Goal: Task Accomplishment & Management: Manage account settings

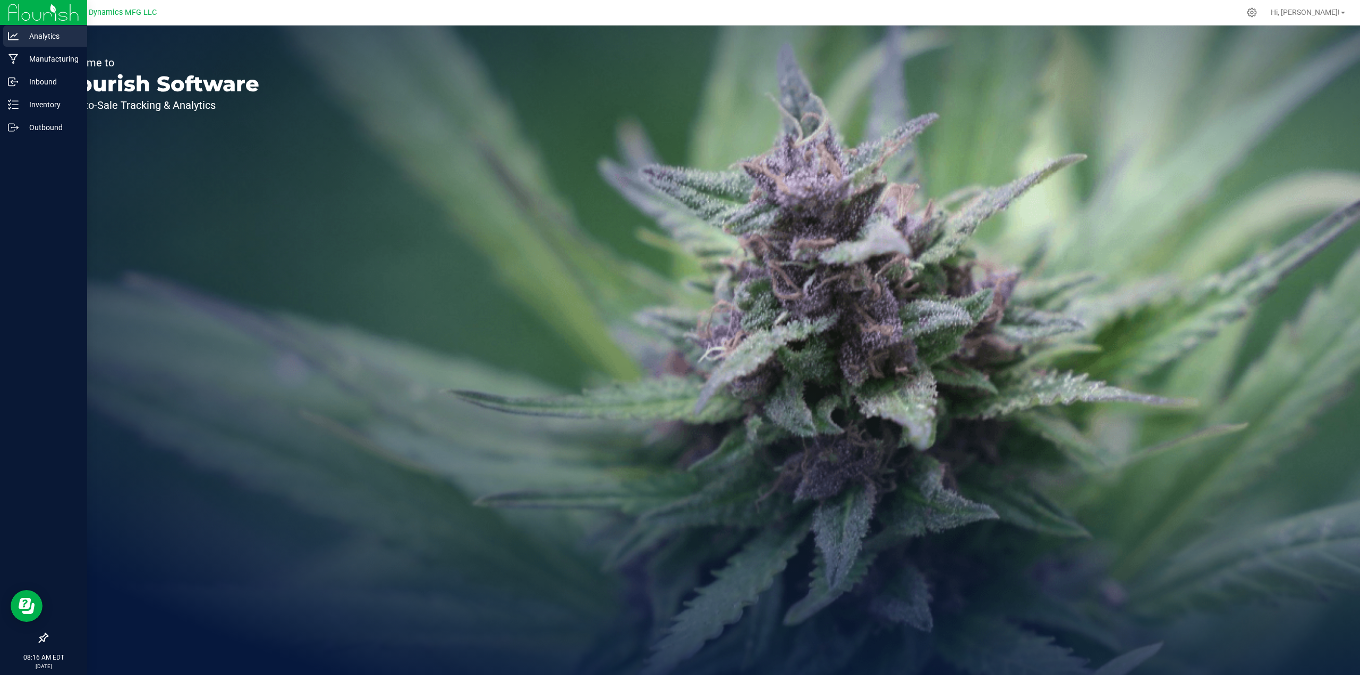
click at [40, 36] on p "Analytics" at bounding box center [51, 36] width 64 height 13
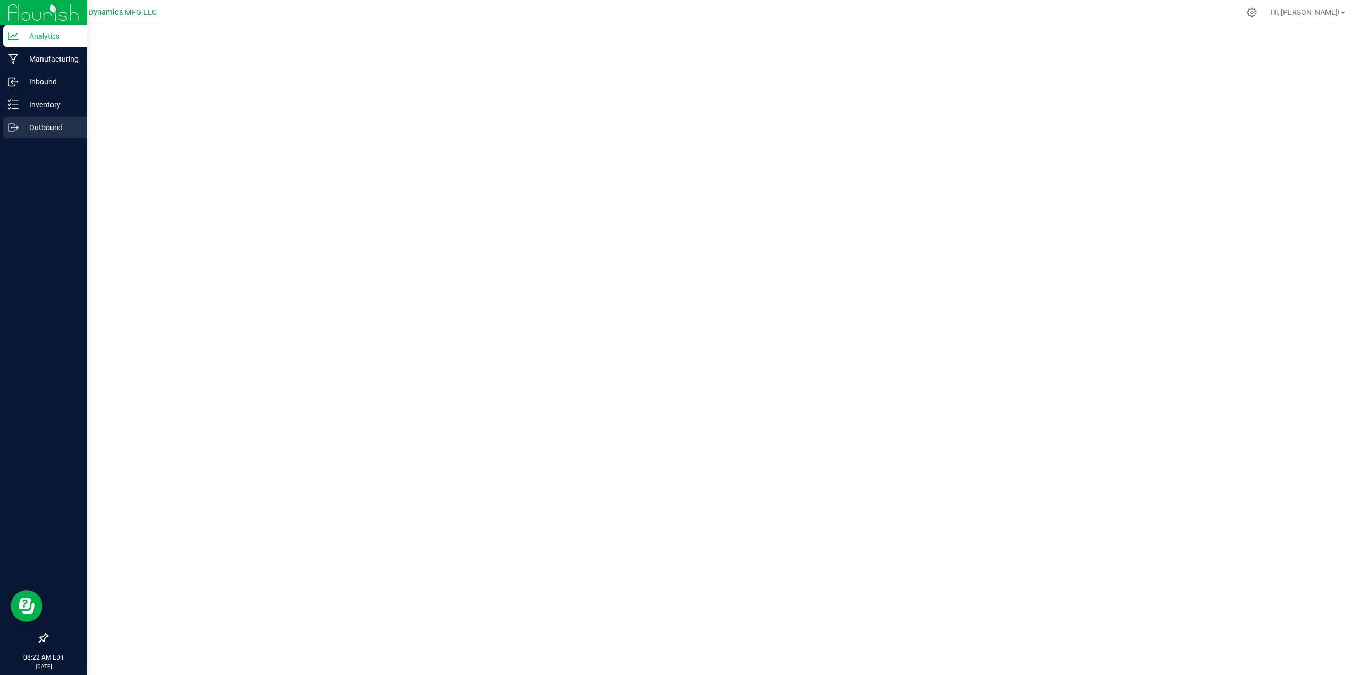
click at [36, 126] on p "Outbound" at bounding box center [51, 127] width 64 height 13
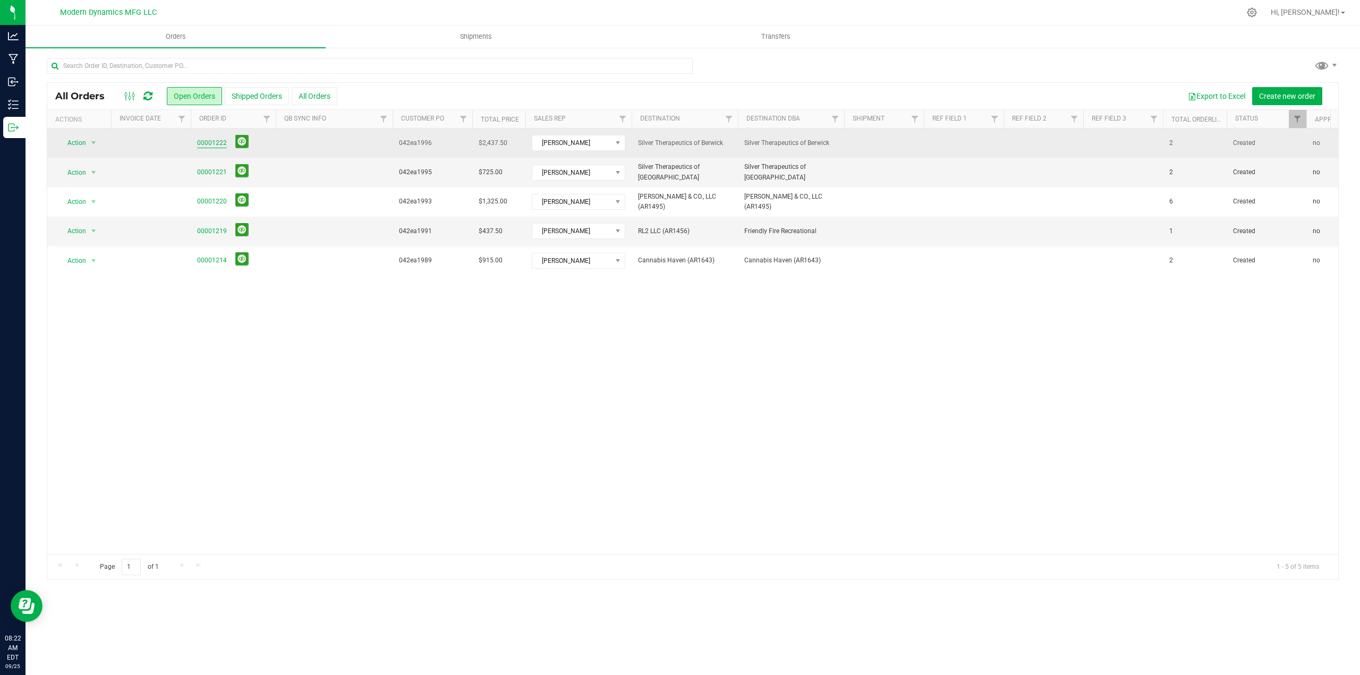
click at [206, 143] on link "00001222" at bounding box center [212, 143] width 30 height 10
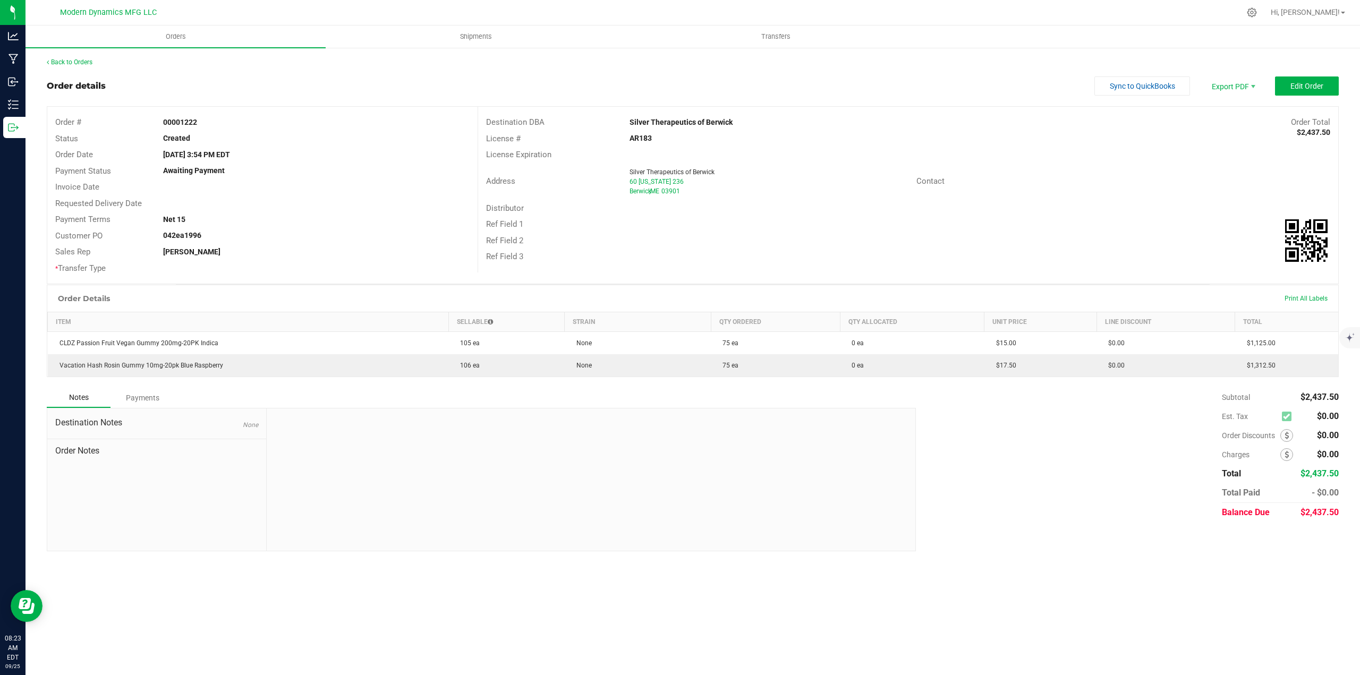
drag, startPoint x: 255, startPoint y: 154, endPoint x: 152, endPoint y: 152, distance: 103.1
click at [152, 152] on div "Order Date [DATE] 3:54 PM EDT" at bounding box center [262, 155] width 430 height 16
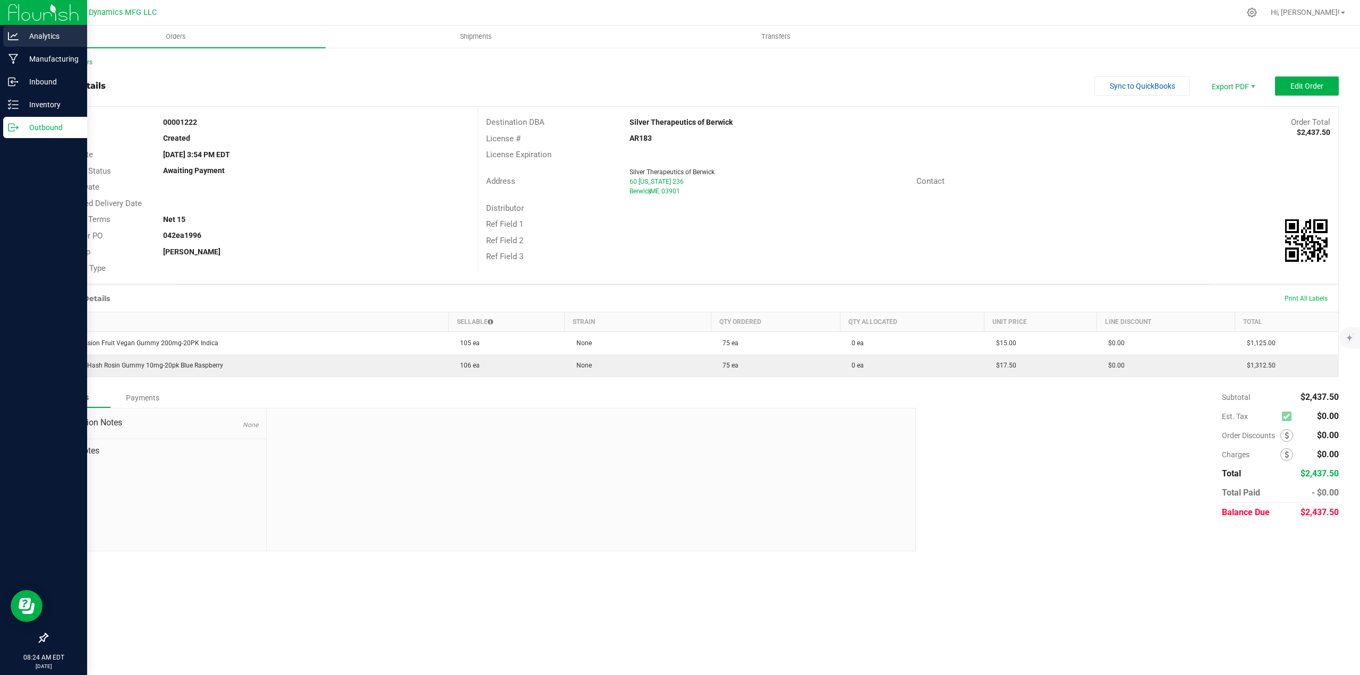
click at [31, 39] on p "Analytics" at bounding box center [51, 36] width 64 height 13
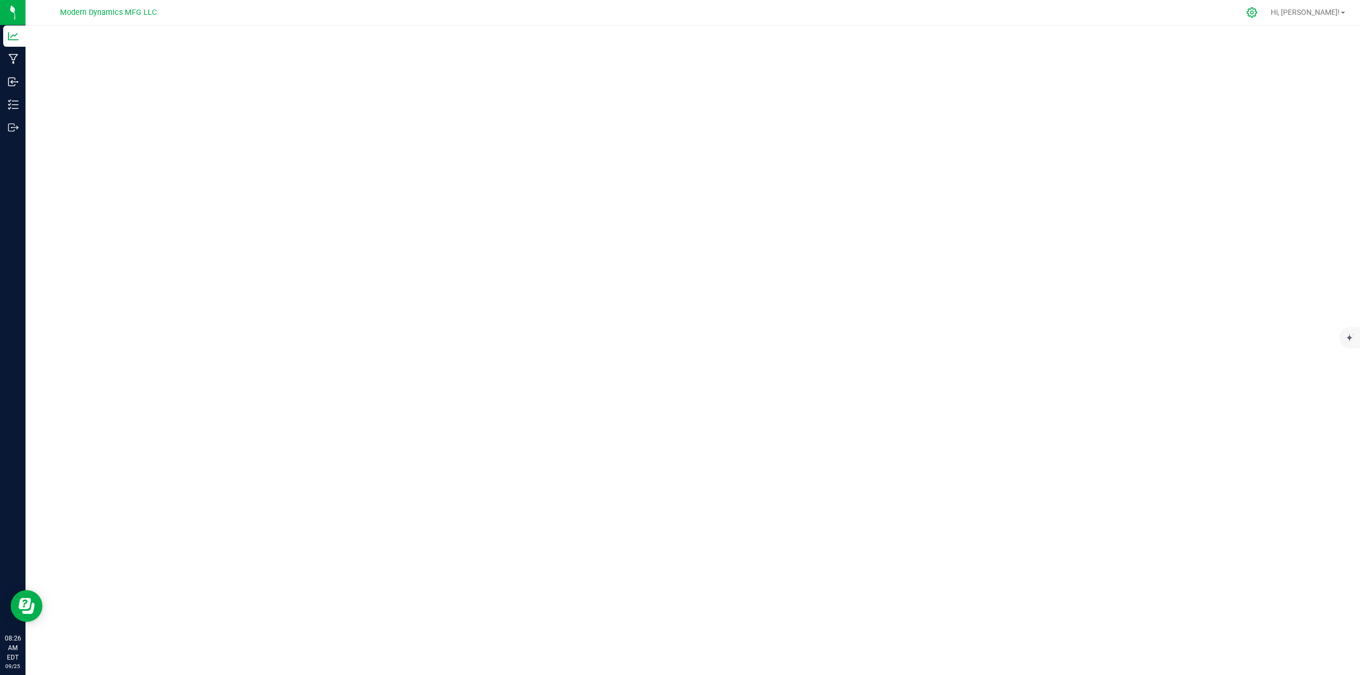
click at [1257, 12] on icon at bounding box center [1252, 12] width 10 height 10
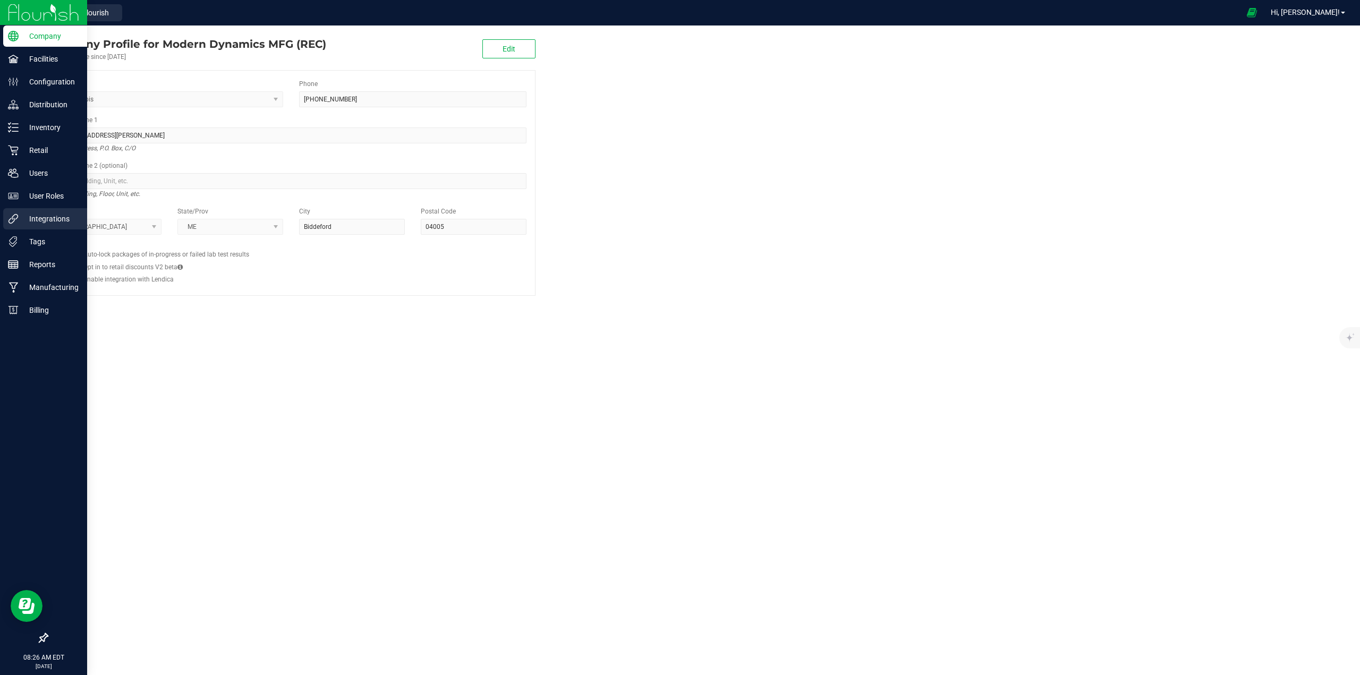
click at [47, 223] on p "Integrations" at bounding box center [51, 218] width 64 height 13
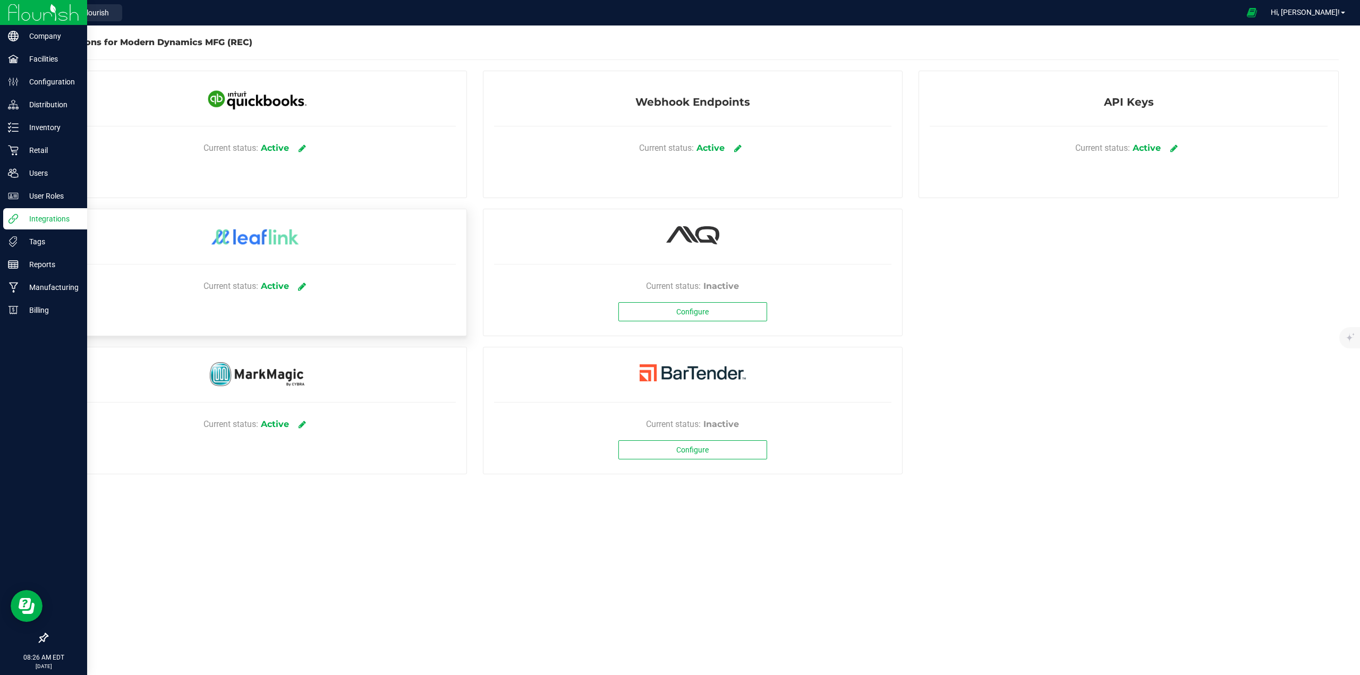
click at [303, 285] on icon at bounding box center [302, 286] width 8 height 10
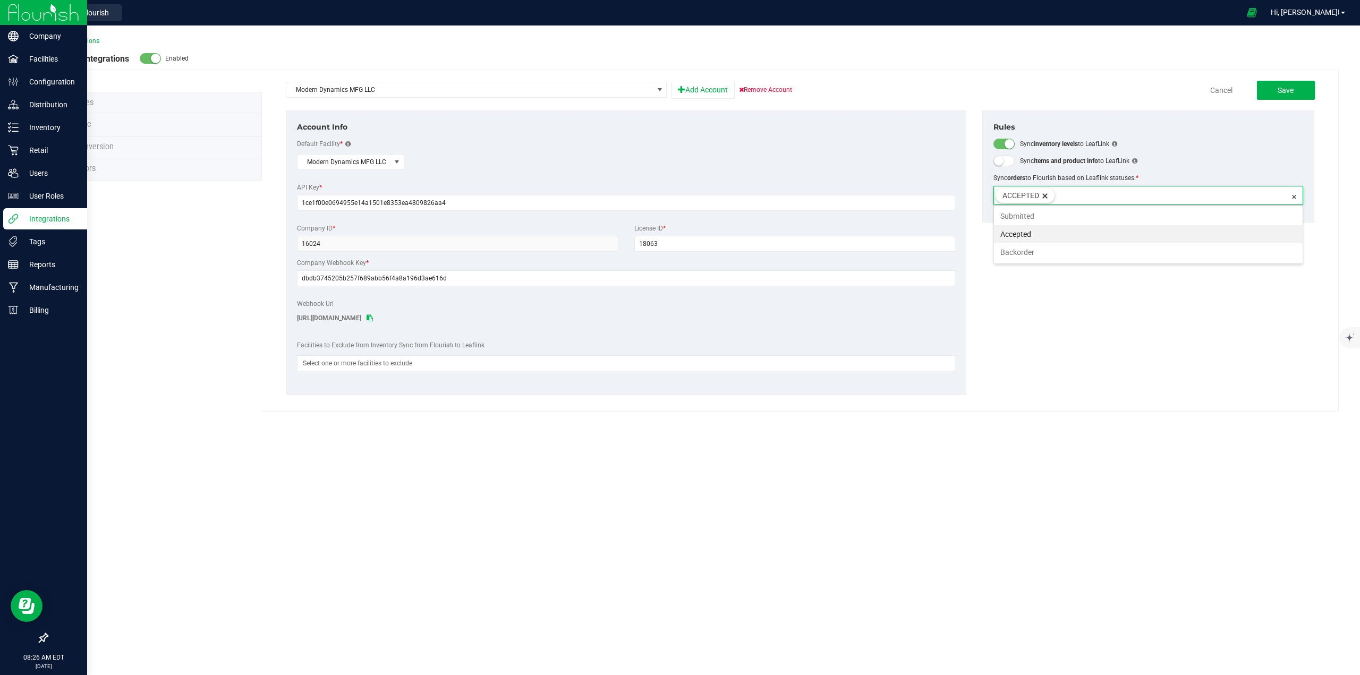
click at [1168, 197] on input at bounding box center [1171, 193] width 235 height 15
click at [1018, 248] on li "Backorder" at bounding box center [1148, 252] width 309 height 18
click at [1161, 192] on input at bounding box center [1205, 193] width 168 height 15
click at [1010, 214] on li "Submitted" at bounding box center [1148, 216] width 309 height 18
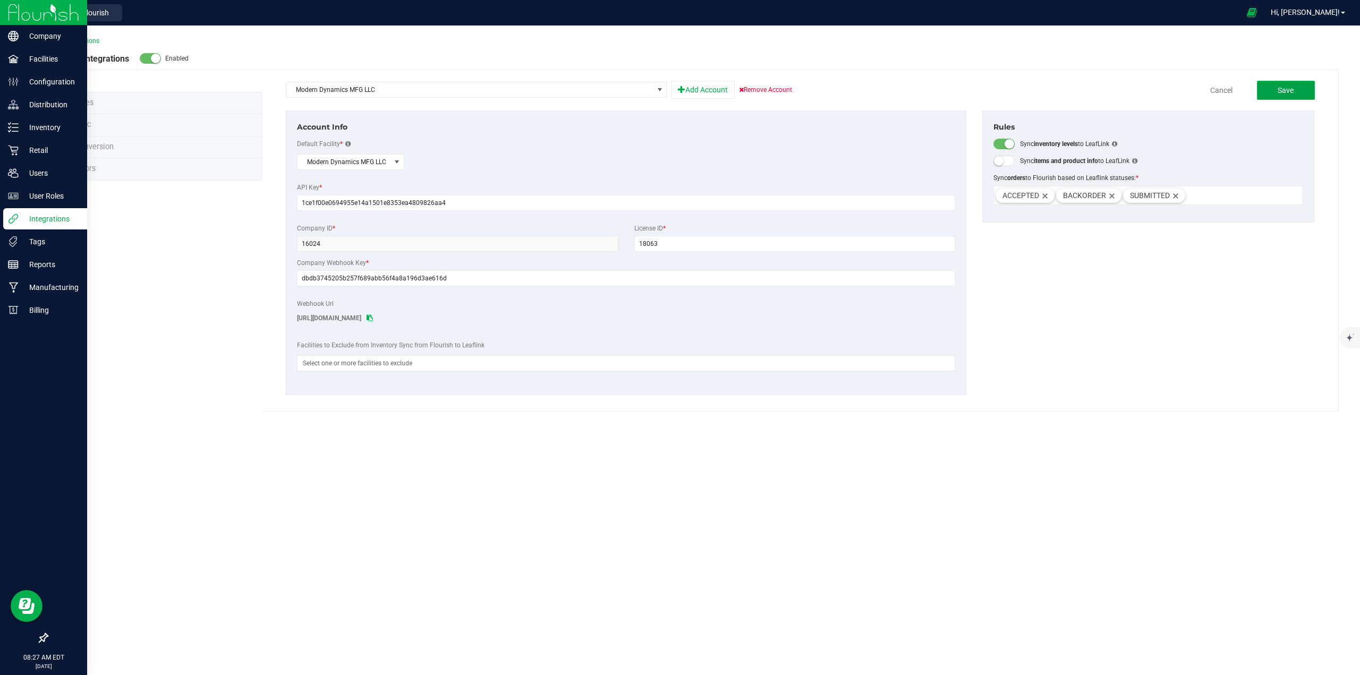
click at [1281, 86] on span "Save" at bounding box center [1285, 90] width 16 height 8
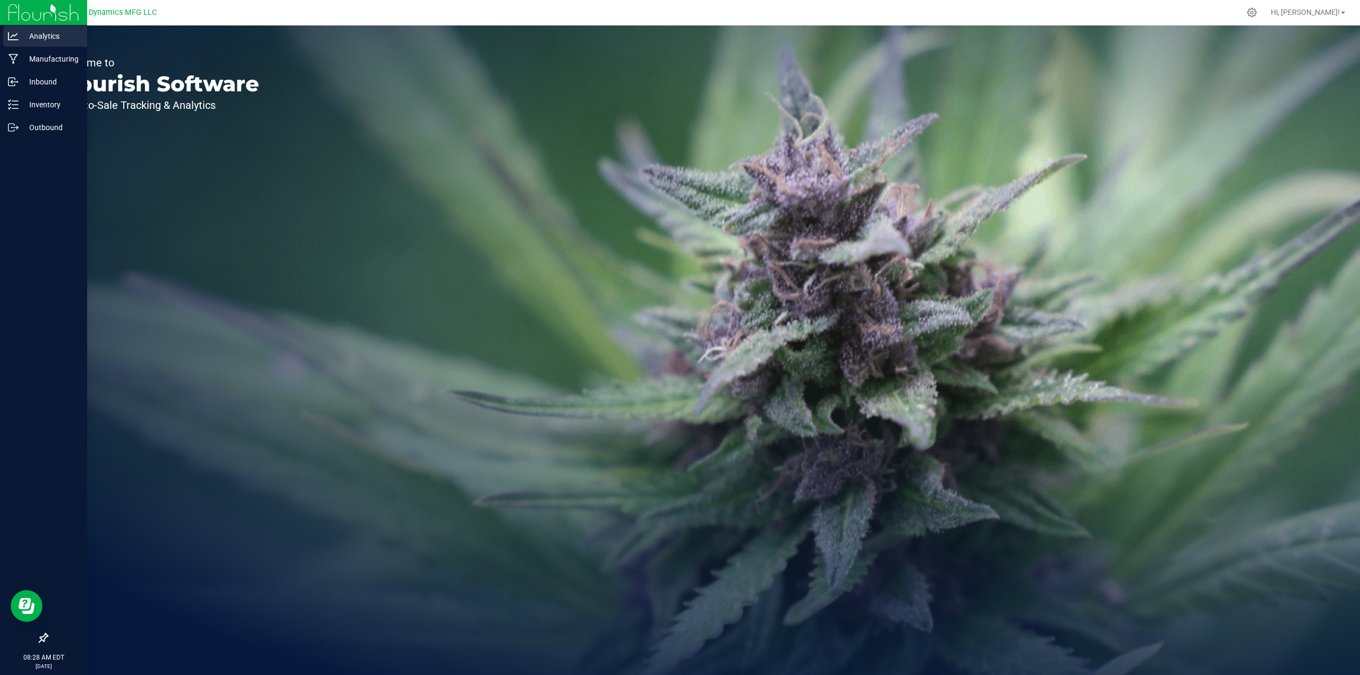
click at [29, 39] on p "Analytics" at bounding box center [51, 36] width 64 height 13
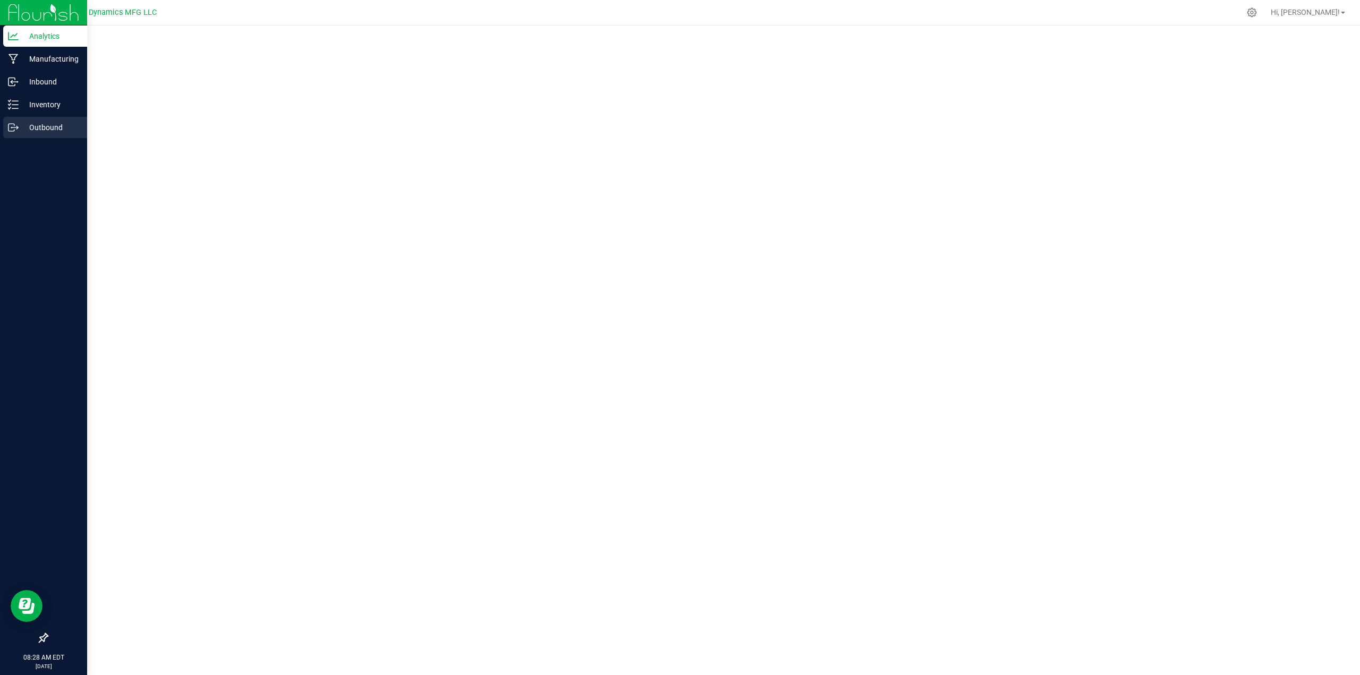
click at [34, 118] on div "Outbound" at bounding box center [45, 127] width 84 height 21
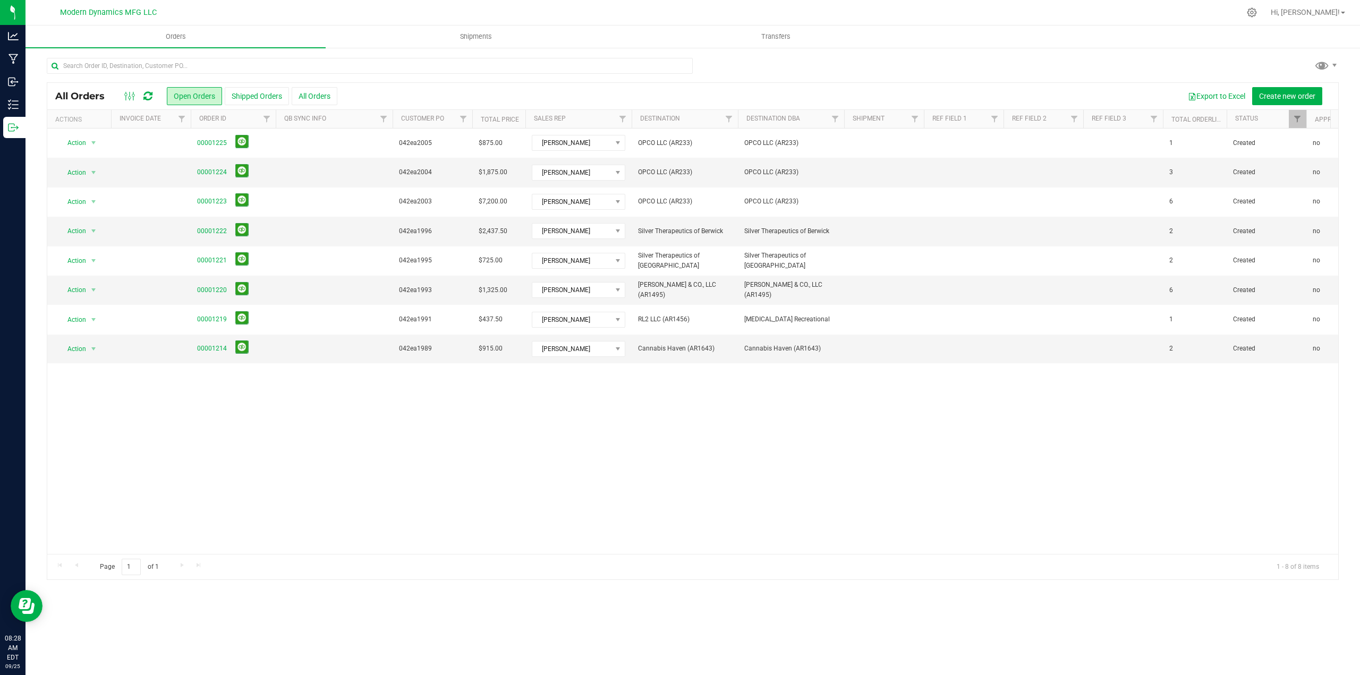
click at [147, 94] on icon at bounding box center [147, 96] width 9 height 11
click at [149, 97] on icon at bounding box center [147, 96] width 9 height 11
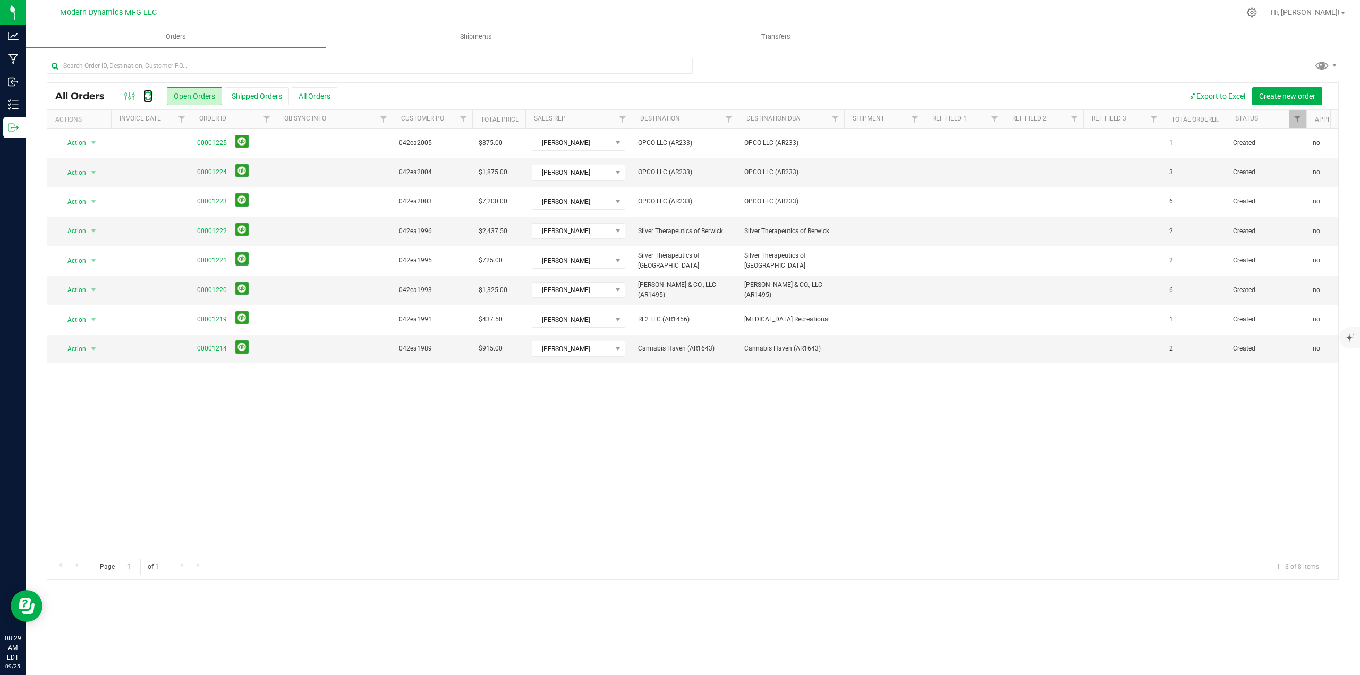
click at [149, 97] on icon at bounding box center [147, 96] width 9 height 11
click at [1257, 7] on icon at bounding box center [1251, 12] width 11 height 11
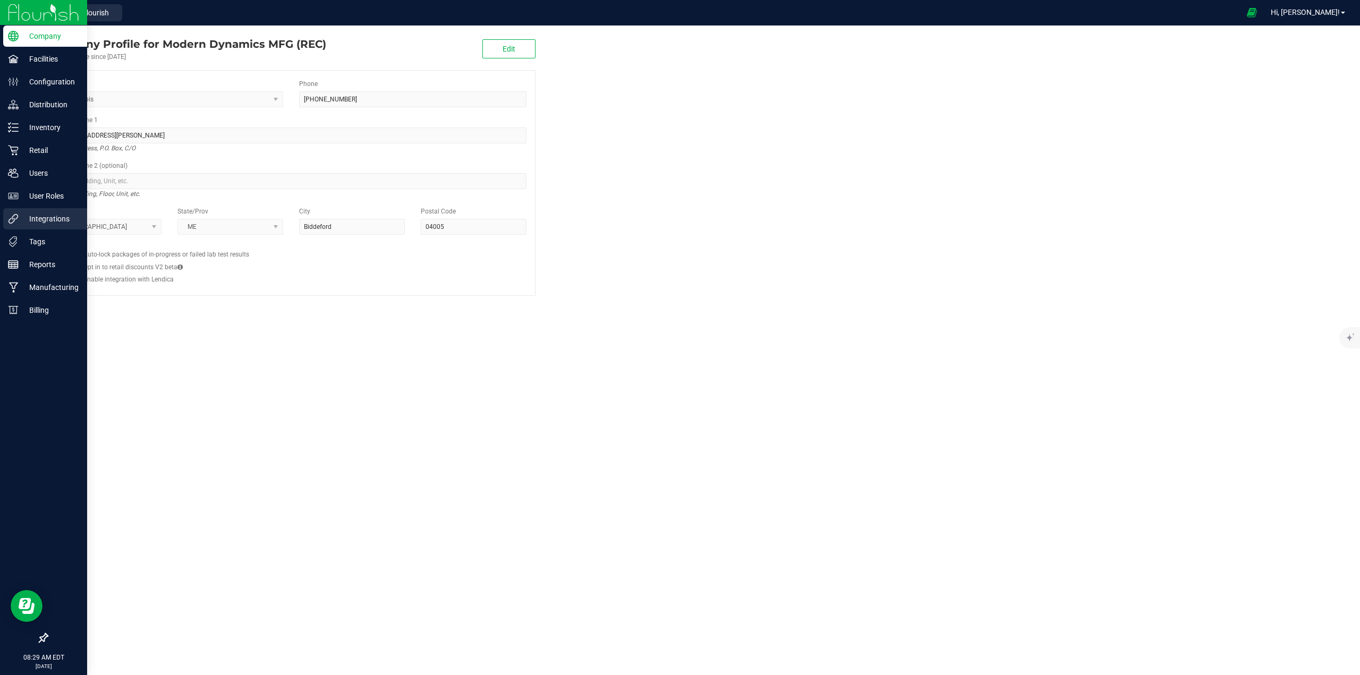
click at [36, 215] on p "Integrations" at bounding box center [51, 218] width 64 height 13
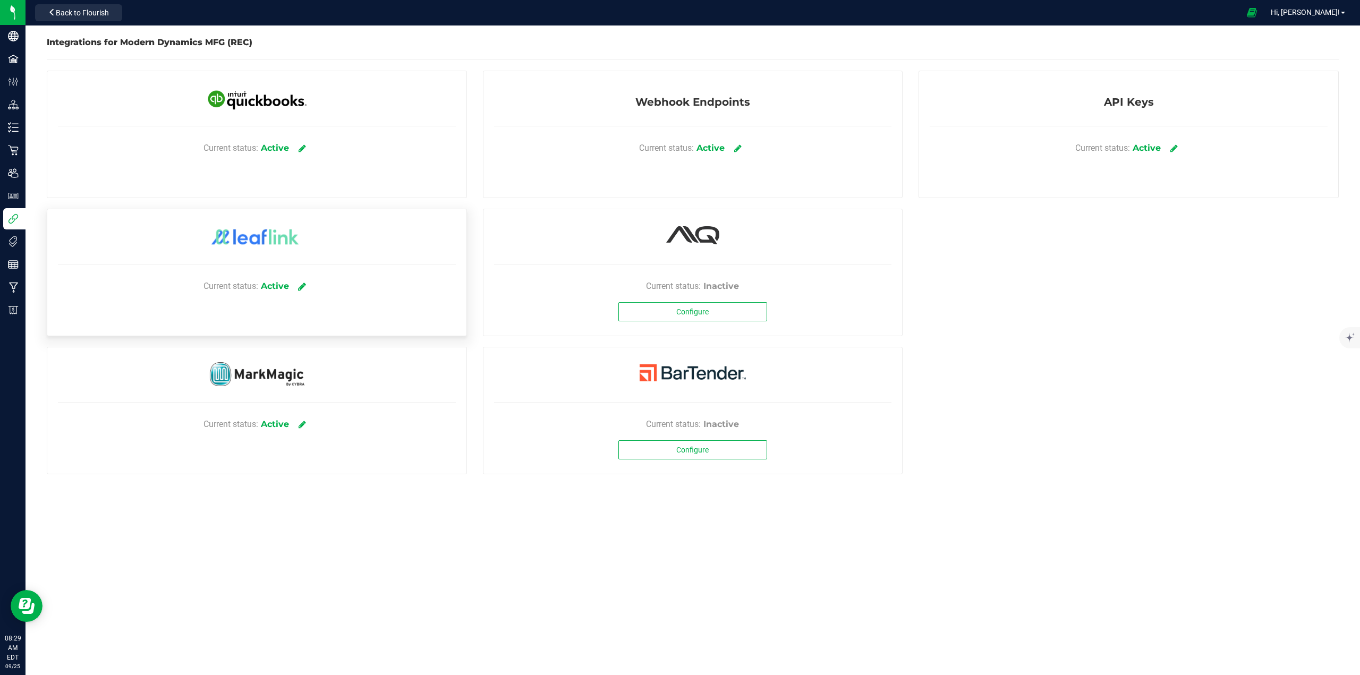
click at [303, 281] on link at bounding box center [302, 286] width 18 height 19
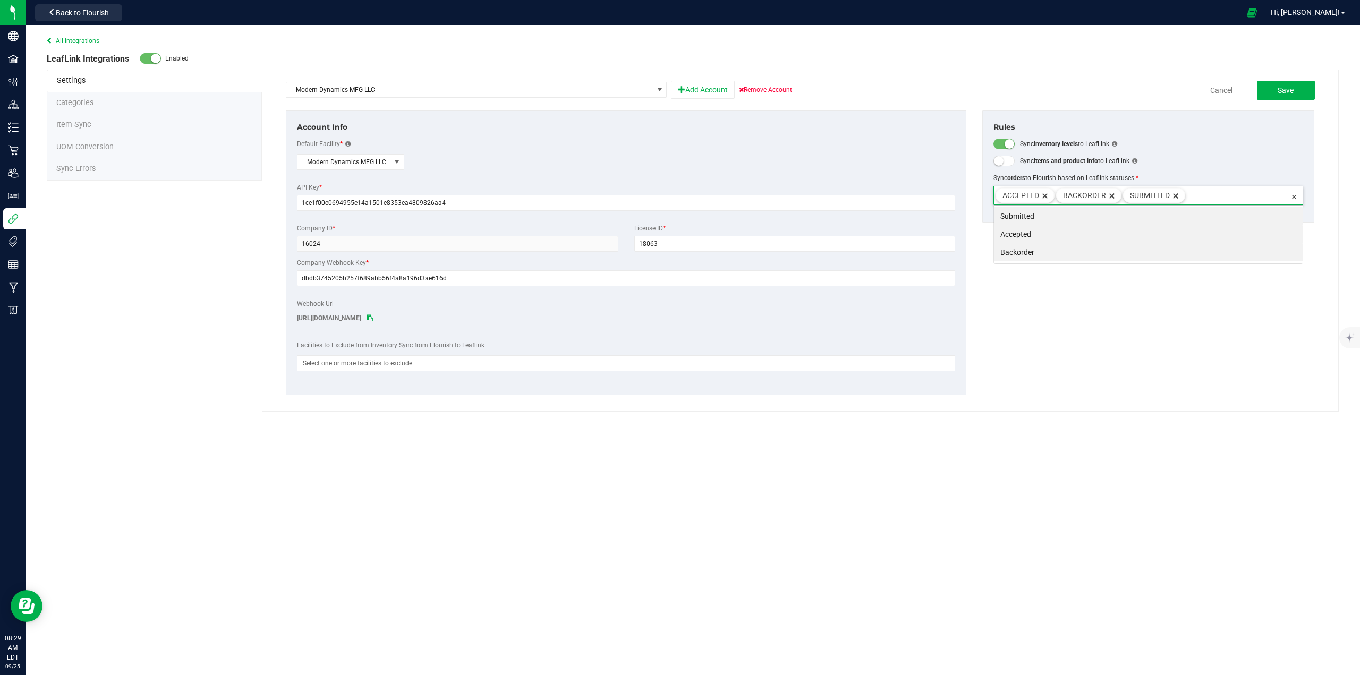
click at [1234, 199] on input at bounding box center [1237, 193] width 104 height 15
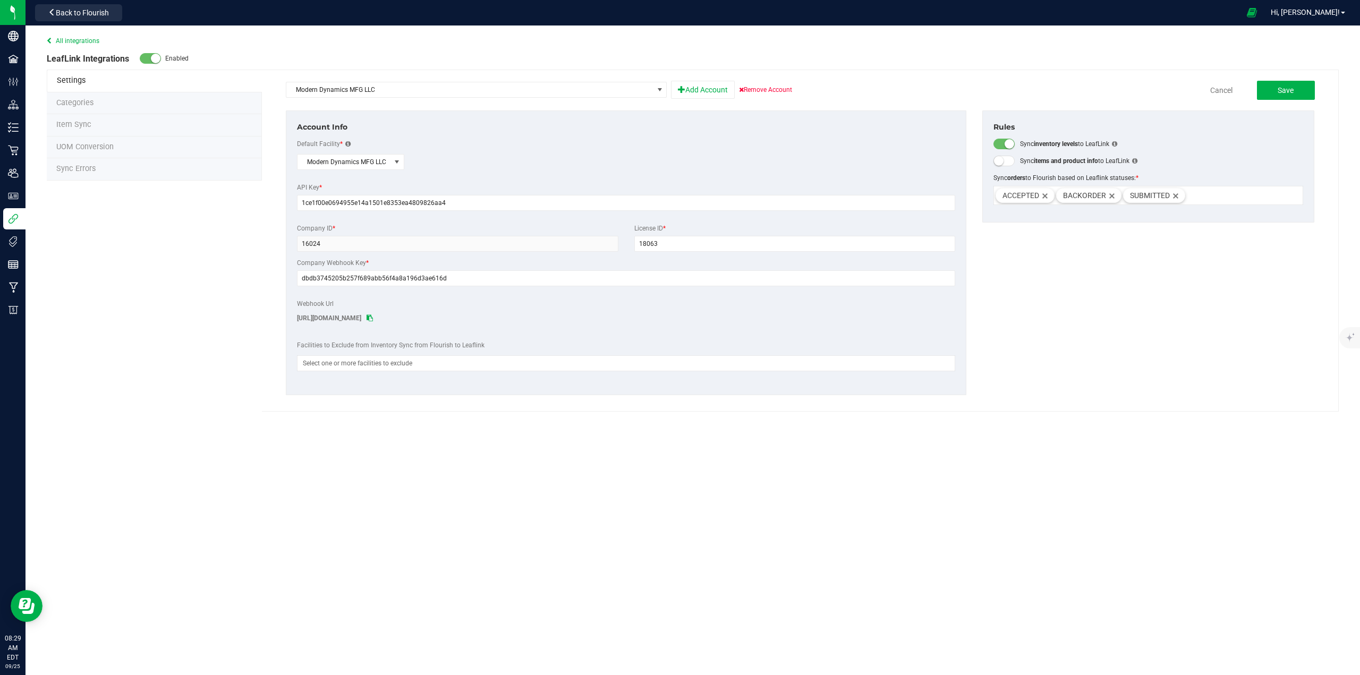
click at [1239, 147] on div "Sync inventory levels to LeafLink" at bounding box center [1148, 144] width 326 height 11
click at [1292, 91] on span "Save" at bounding box center [1285, 90] width 16 height 8
click at [70, 18] on button "Back to Flourish" at bounding box center [78, 12] width 87 height 17
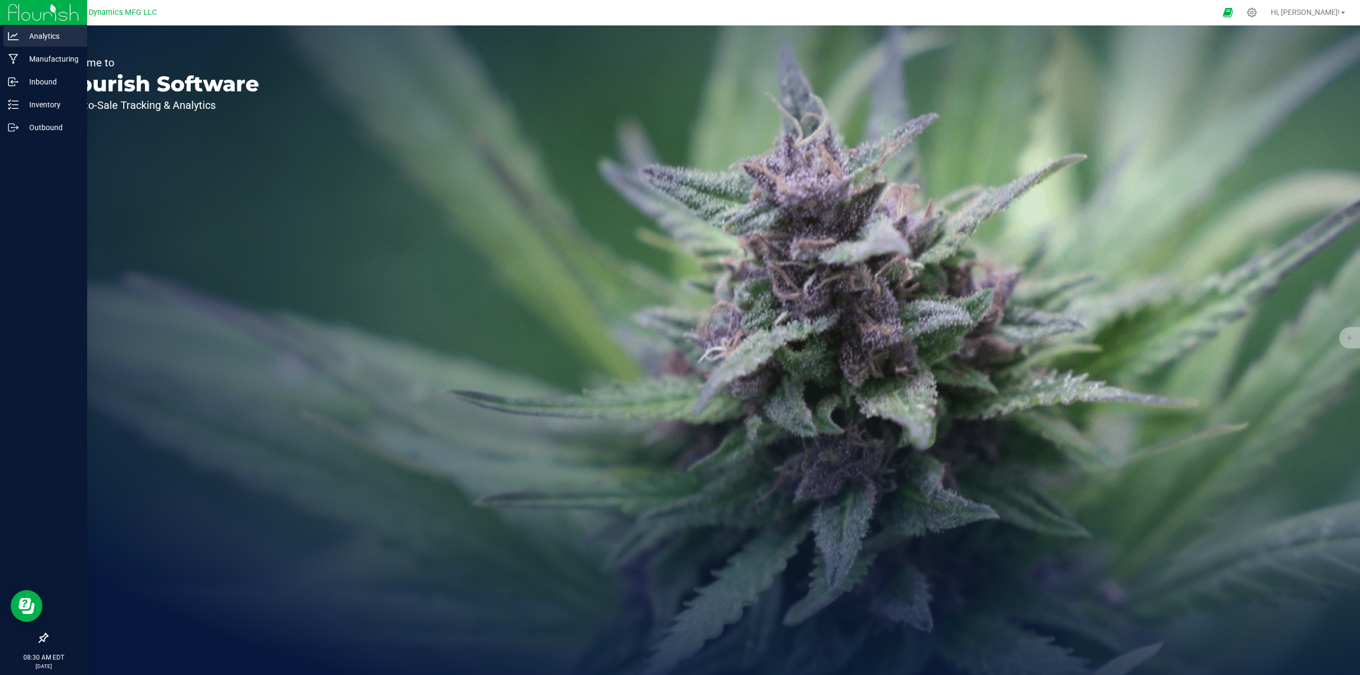
click at [23, 40] on p "Analytics" at bounding box center [51, 36] width 64 height 13
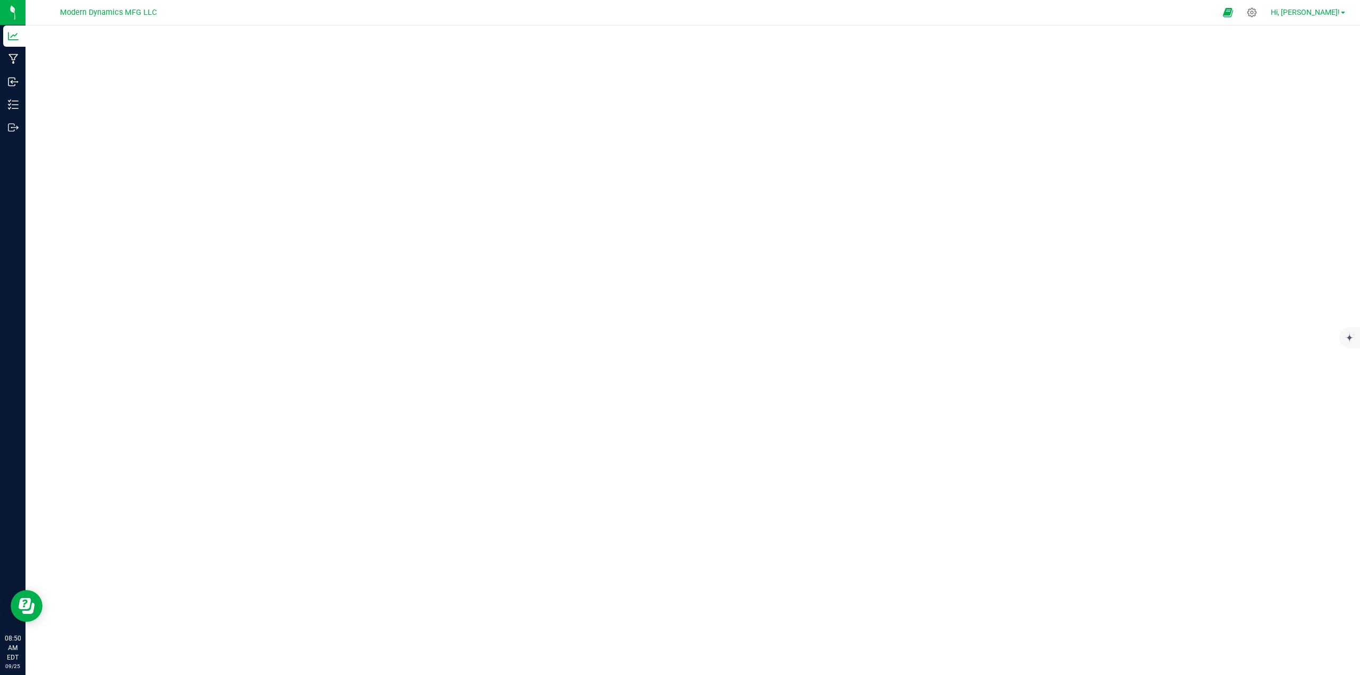
click at [1314, 10] on span "Hi, [PERSON_NAME]!" at bounding box center [1304, 12] width 69 height 8
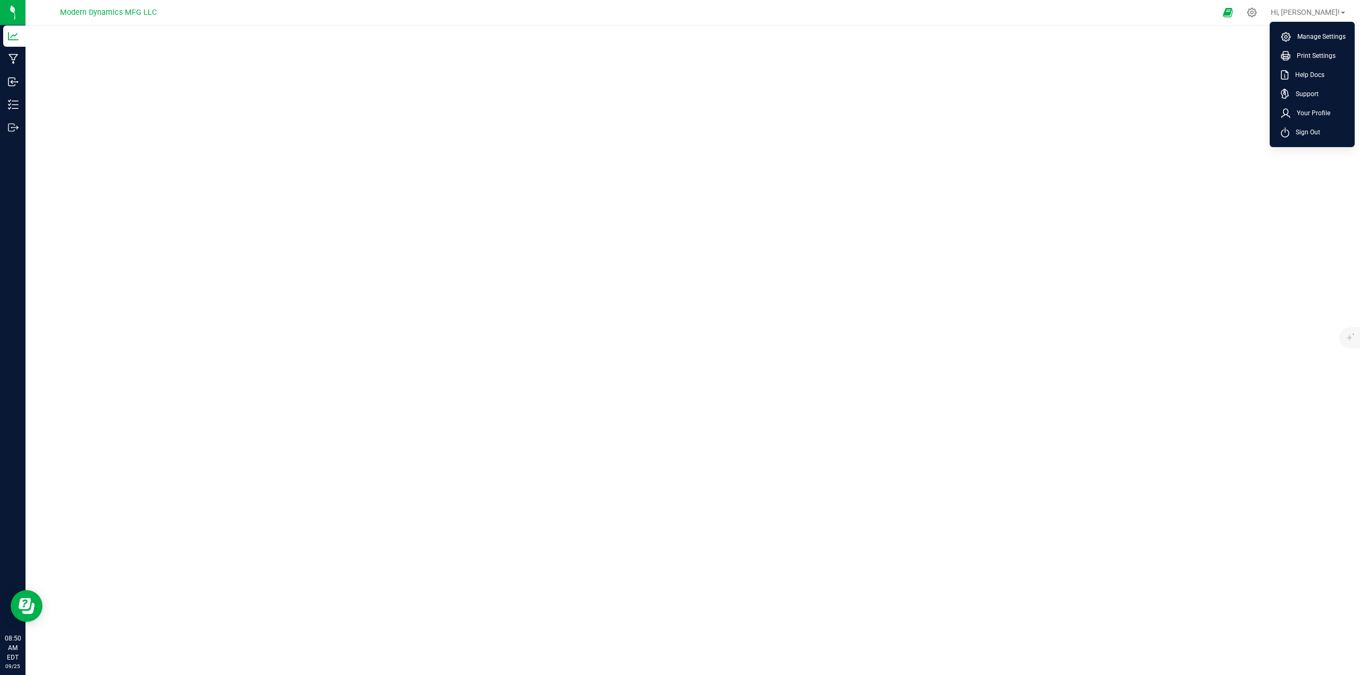
click at [1304, 129] on span "Sign Out" at bounding box center [1304, 132] width 31 height 11
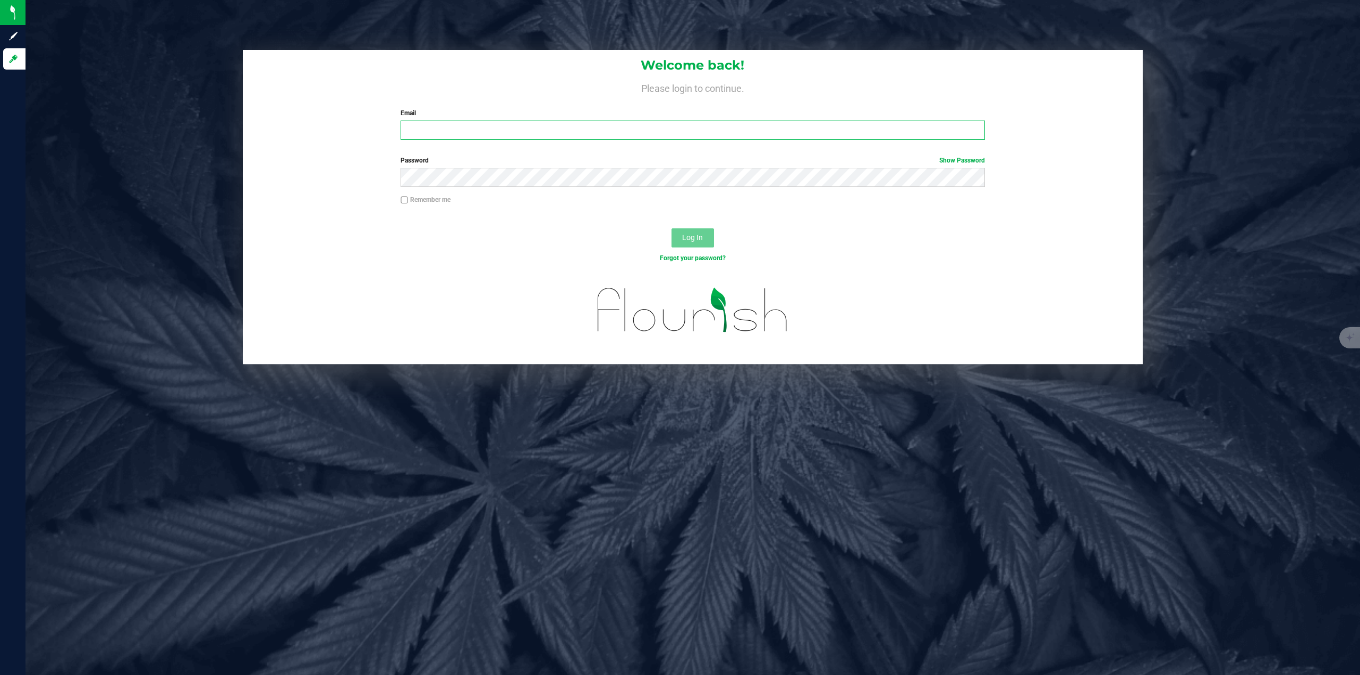
click at [431, 130] on input "Email" at bounding box center [692, 130] width 584 height 19
type input "steve.pica@gmail.com"
click at [705, 240] on button "Log In" at bounding box center [692, 237] width 42 height 19
